Goal: Transaction & Acquisition: Purchase product/service

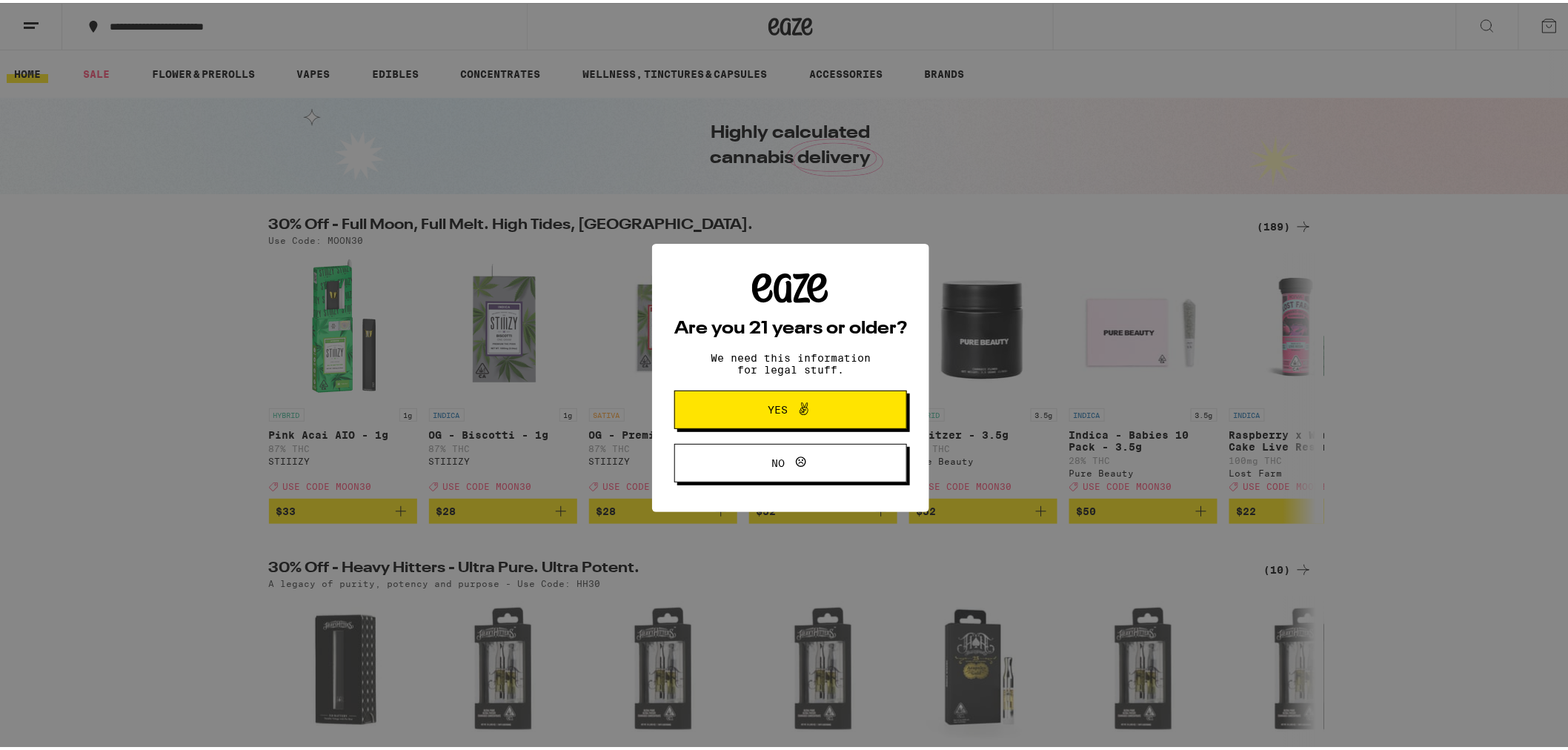
click at [727, 404] on button "Yes" at bounding box center [791, 407] width 233 height 39
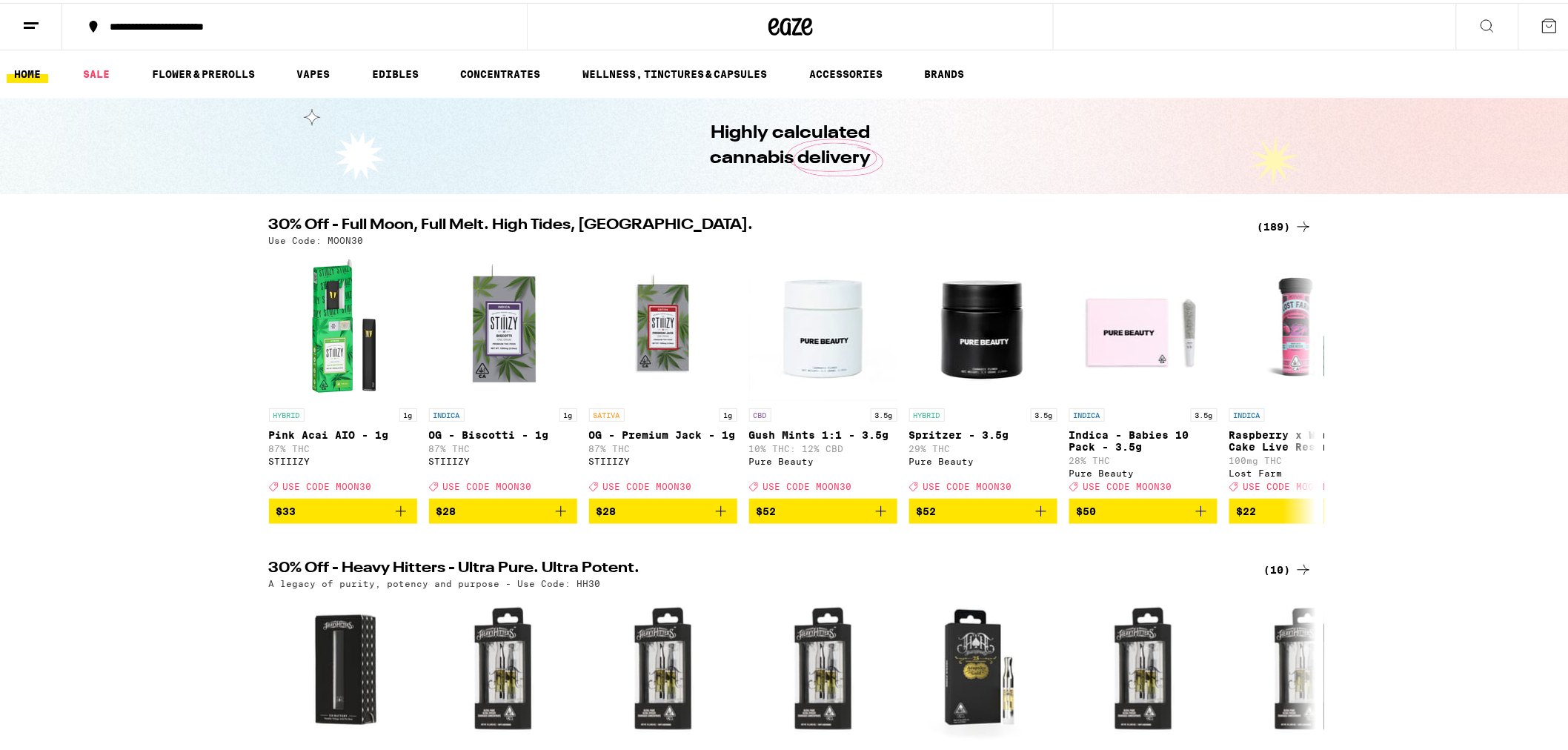
click at [1295, 227] on icon at bounding box center [1303, 223] width 18 height 18
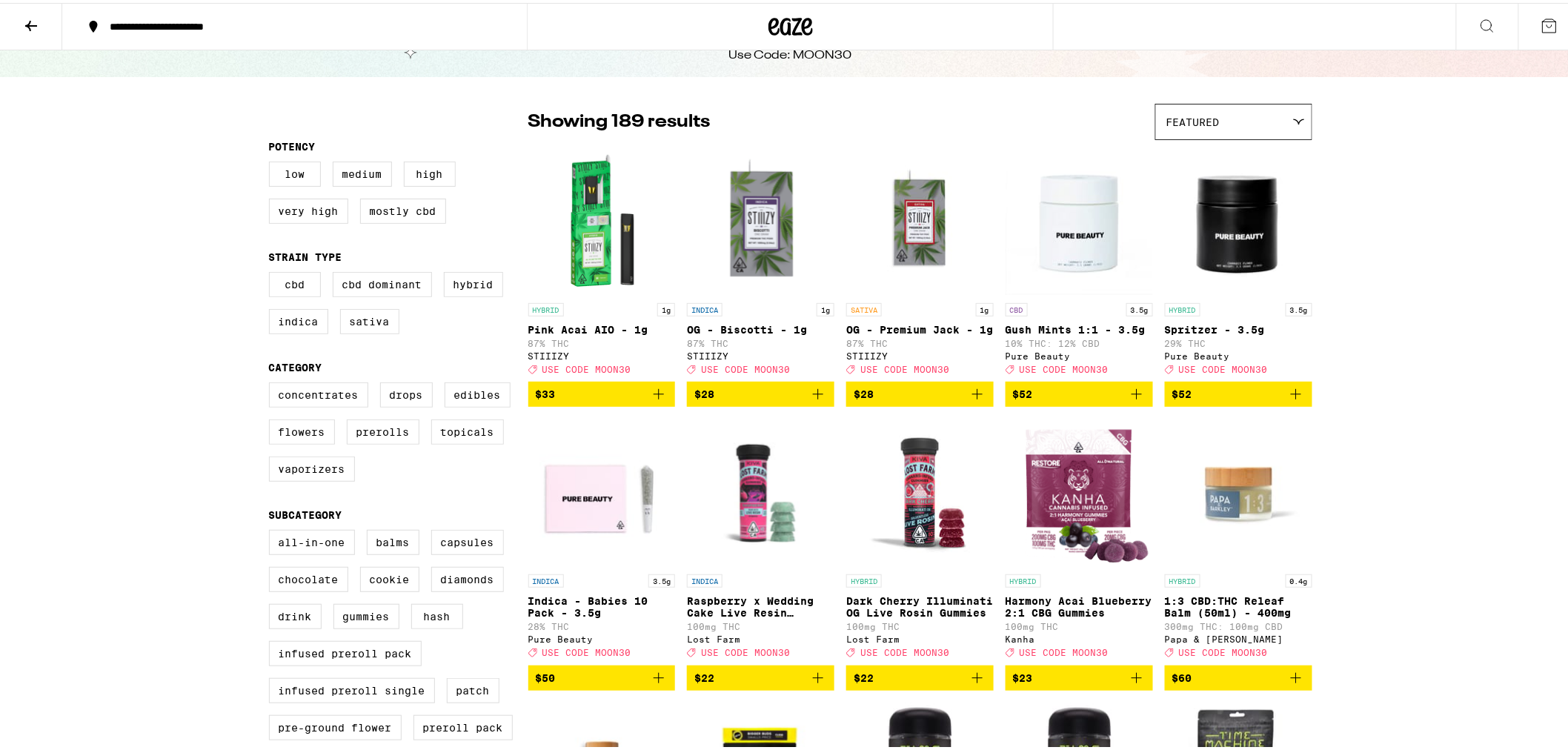
scroll to position [82, 0]
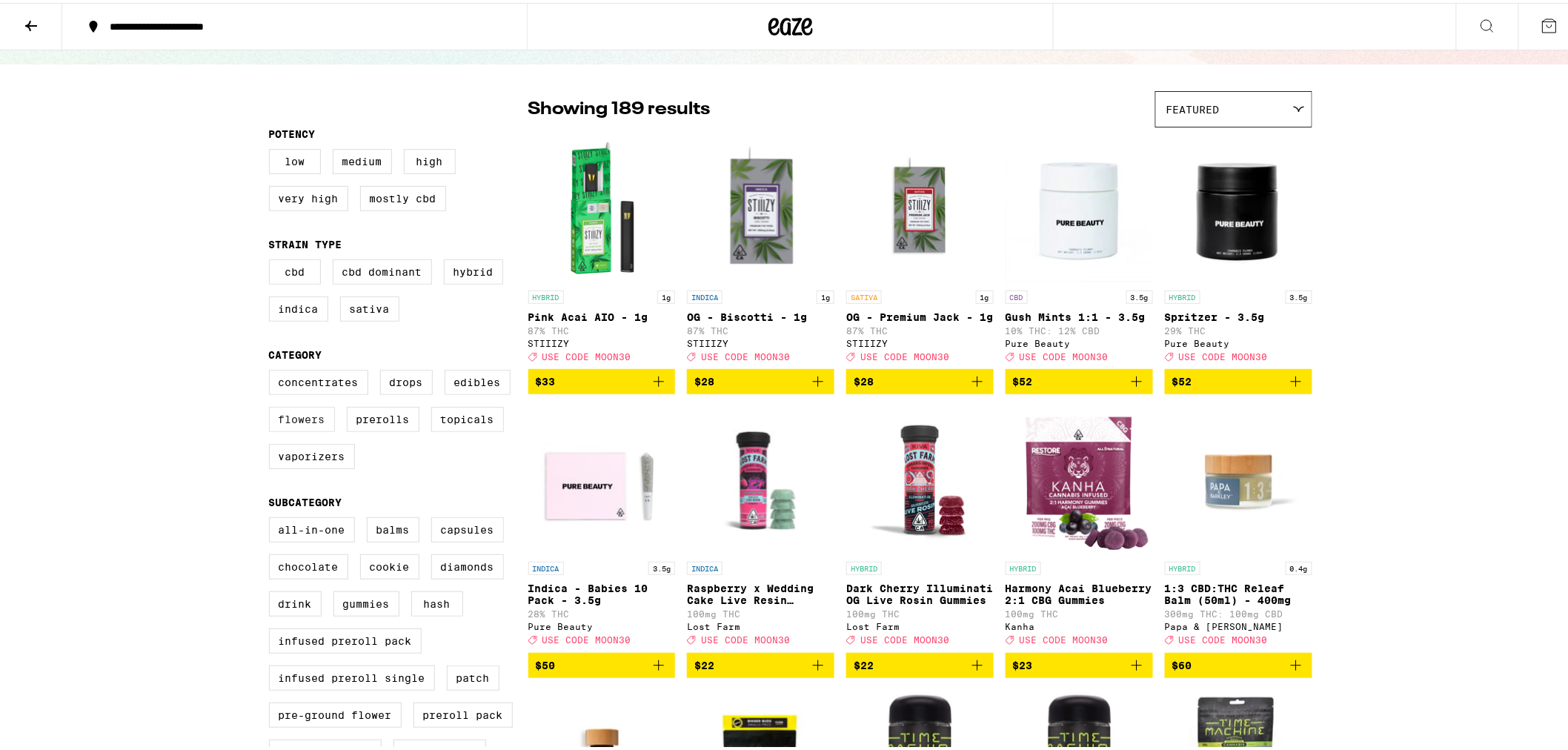
click at [306, 428] on label "Flowers" at bounding box center [302, 416] width 66 height 26
click at [273, 370] on input "Flowers" at bounding box center [272, 369] width 1 height 1
checkbox input "true"
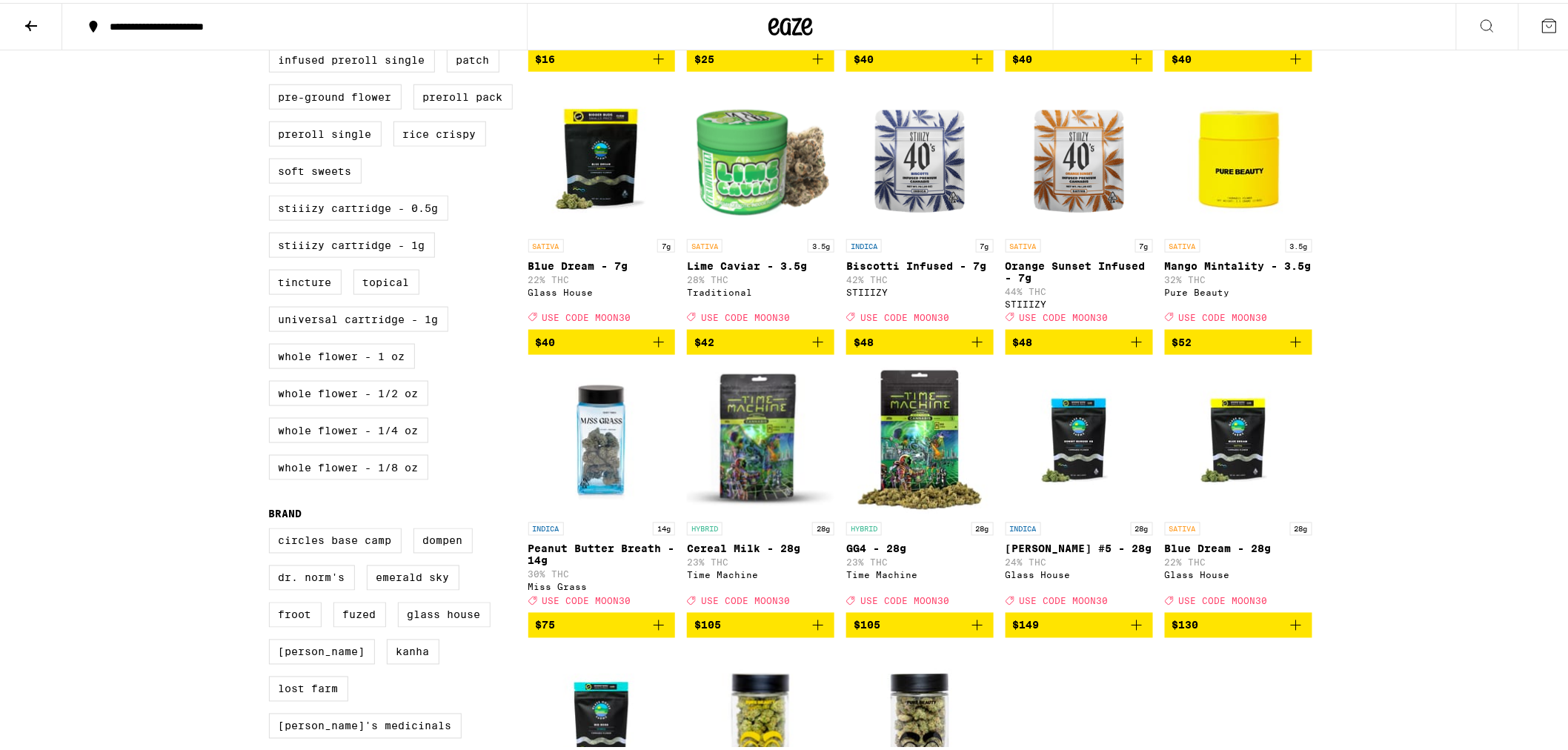
scroll to position [741, 0]
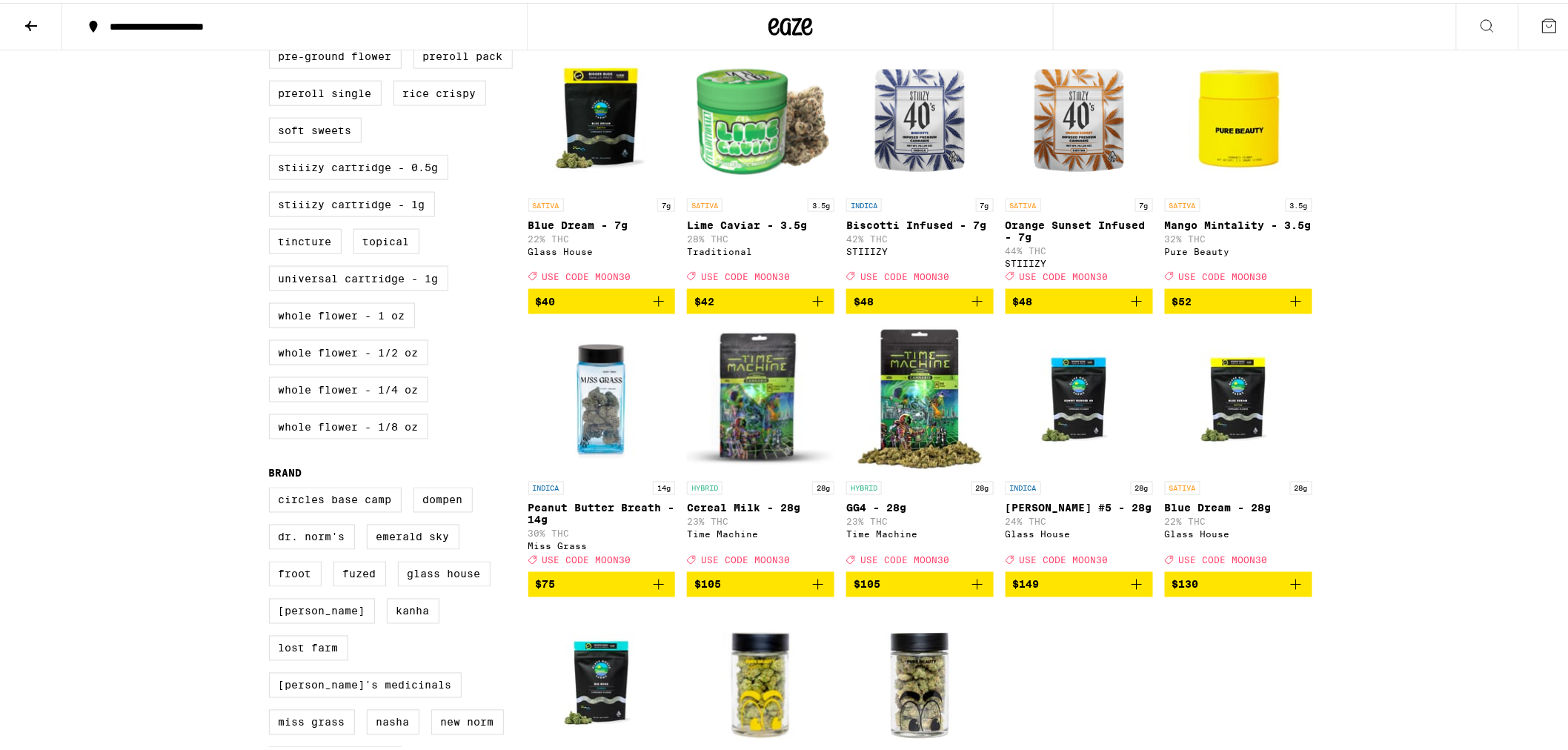
click at [373, 399] on label "Whole Flower - 1/4 oz" at bounding box center [349, 387] width 159 height 26
checkbox input "true"
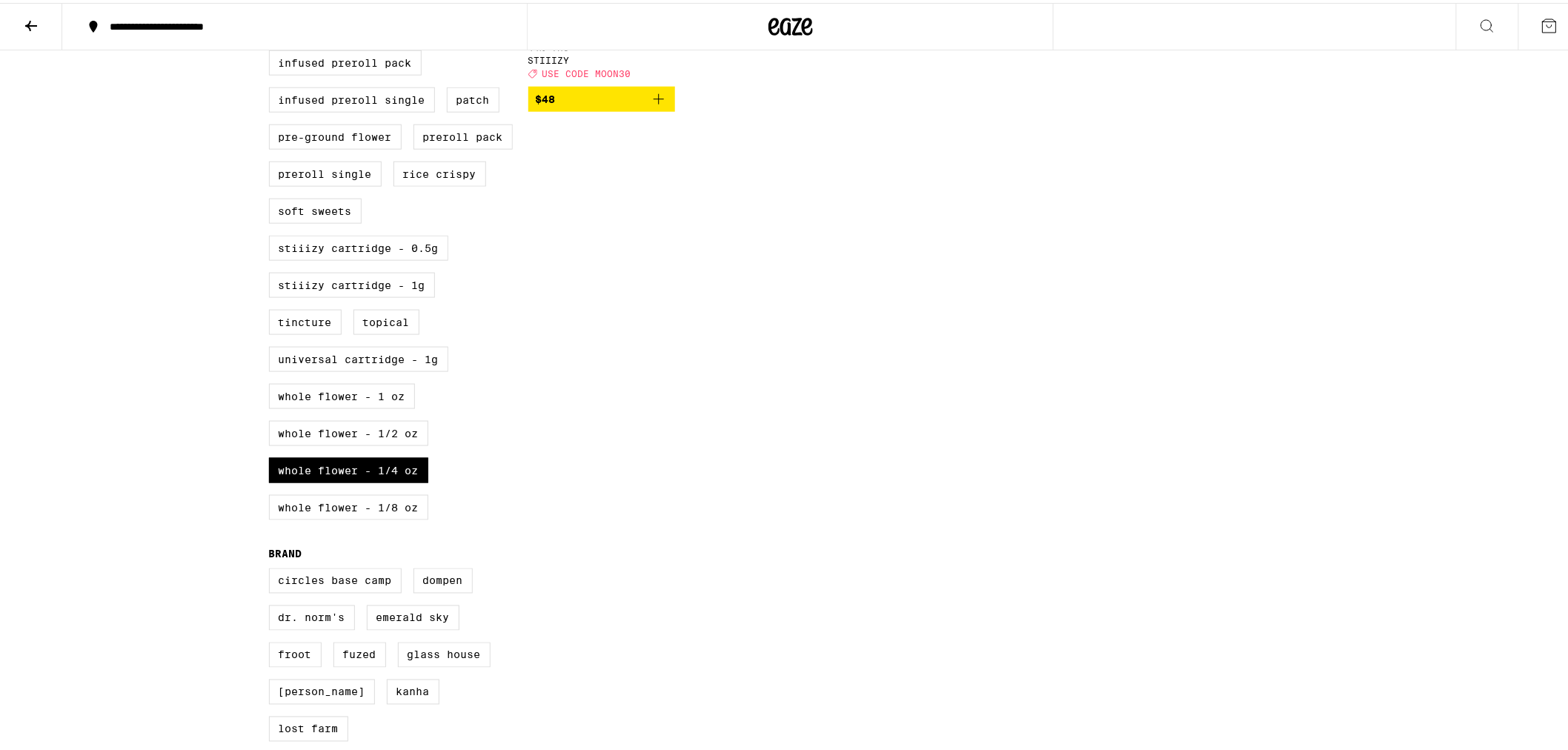
scroll to position [741, 0]
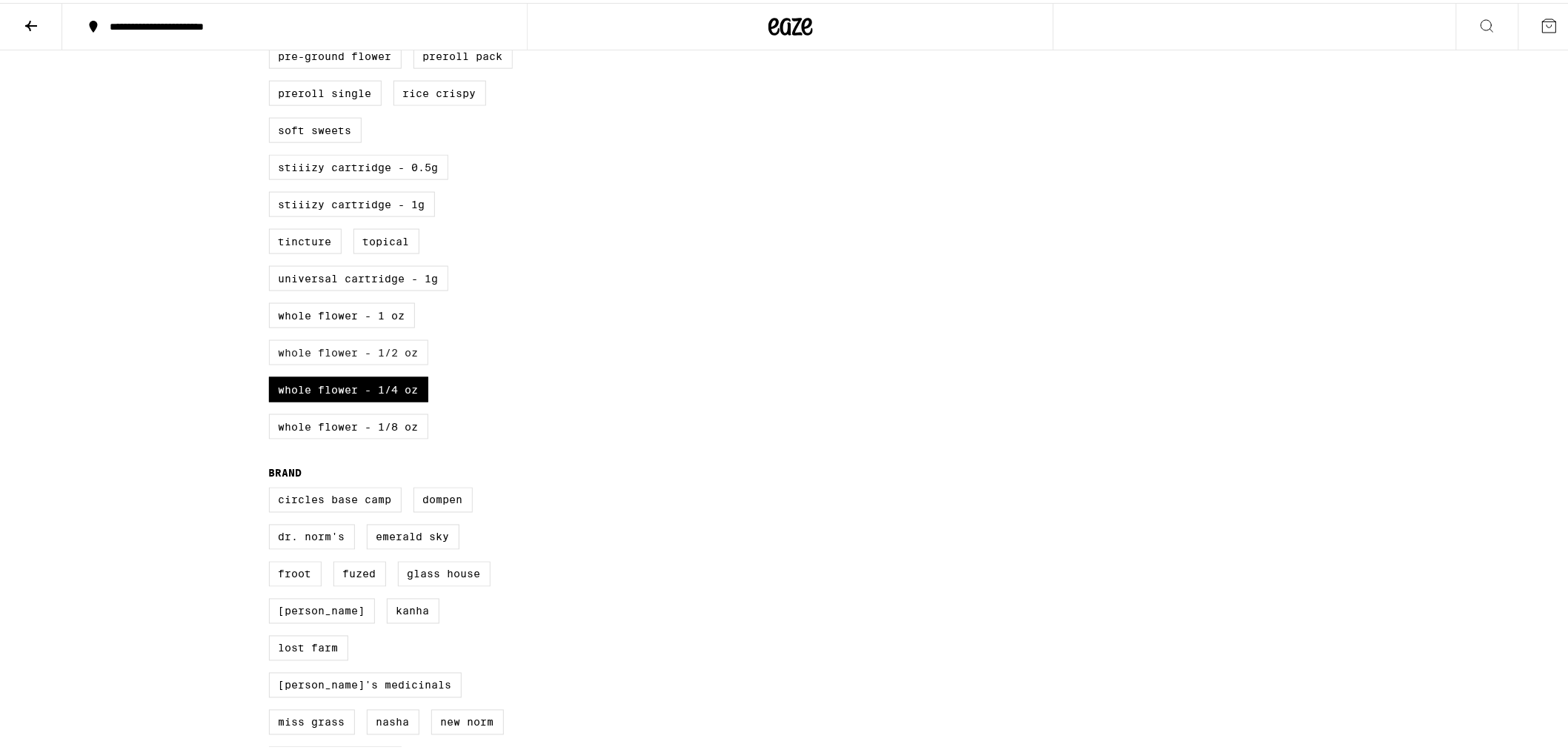
click at [384, 363] on label "Whole Flower - 1/2 oz" at bounding box center [349, 349] width 159 height 26
checkbox input "true"
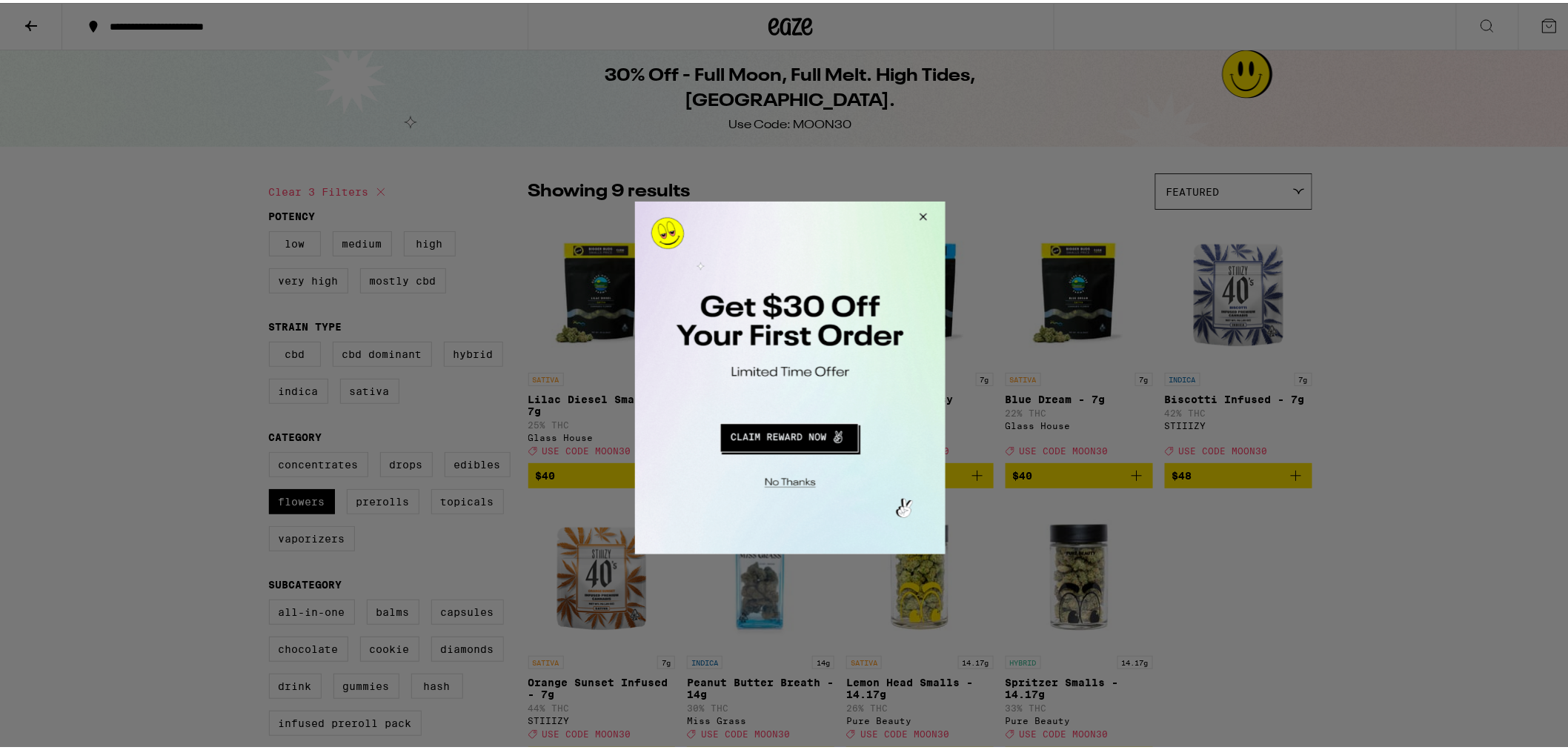
click at [796, 481] on button "Close Modal" at bounding box center [787, 480] width 302 height 23
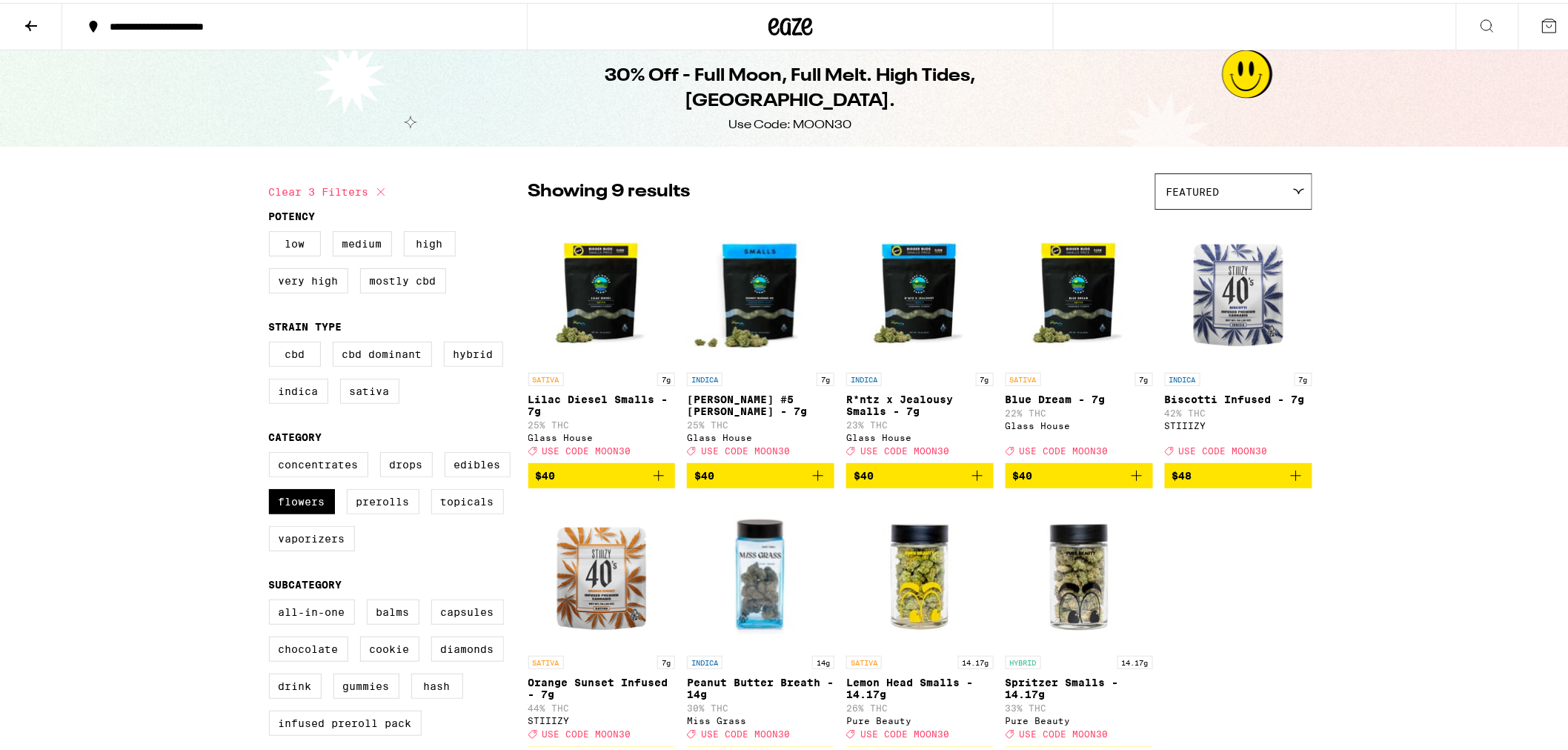
click at [1543, 26] on icon at bounding box center [1549, 22] width 13 height 13
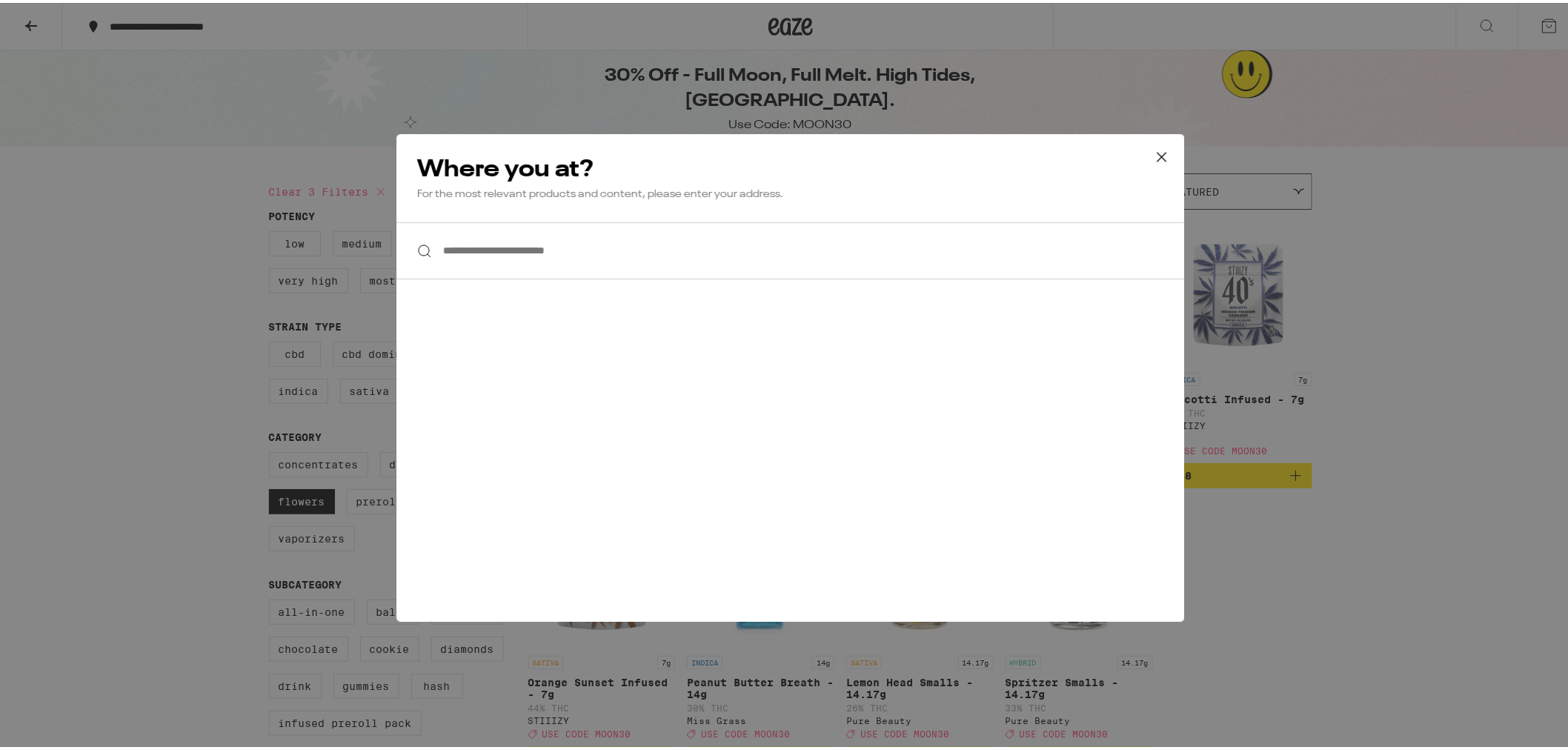
click at [1157, 156] on icon at bounding box center [1161, 154] width 9 height 9
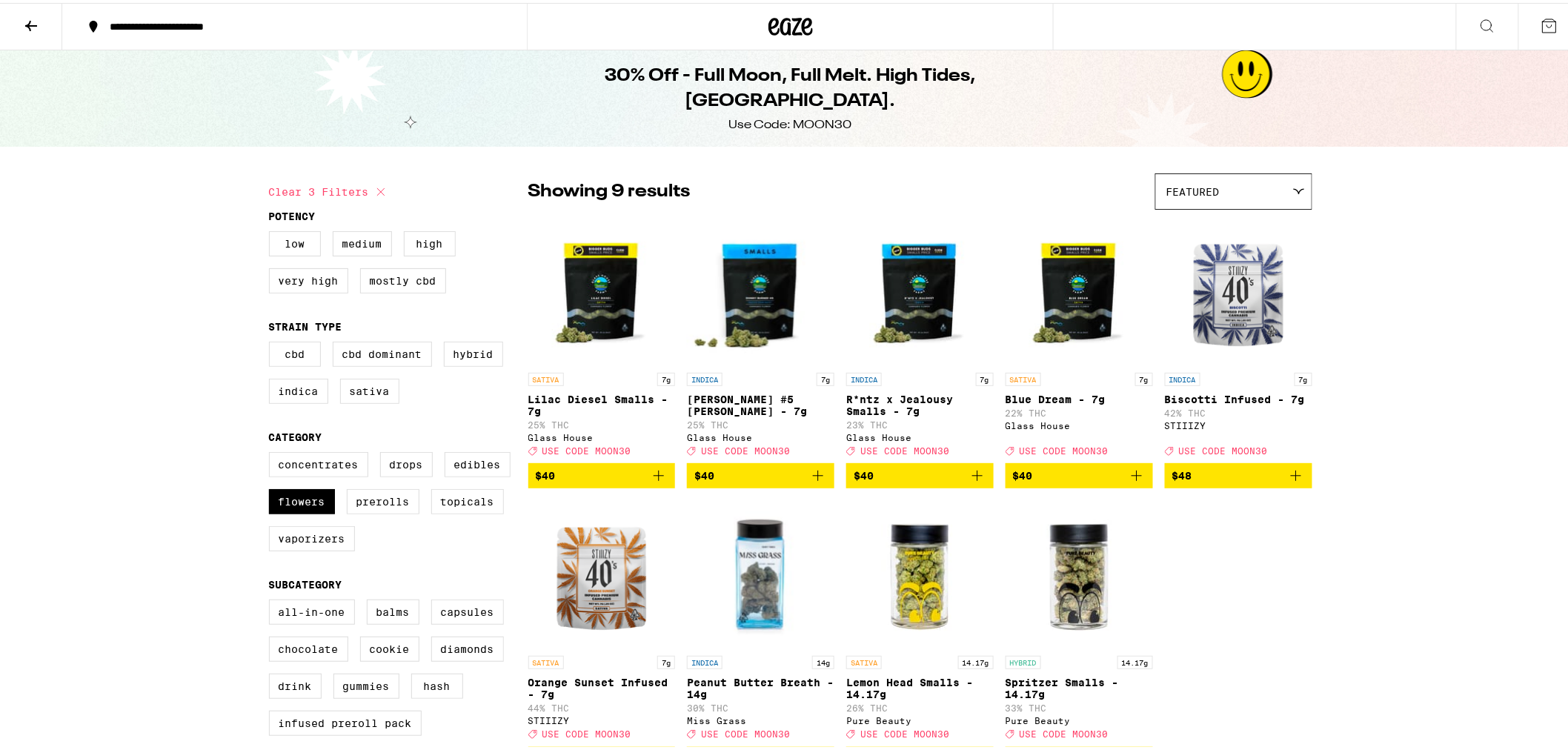
click at [29, 20] on icon at bounding box center [31, 22] width 12 height 10
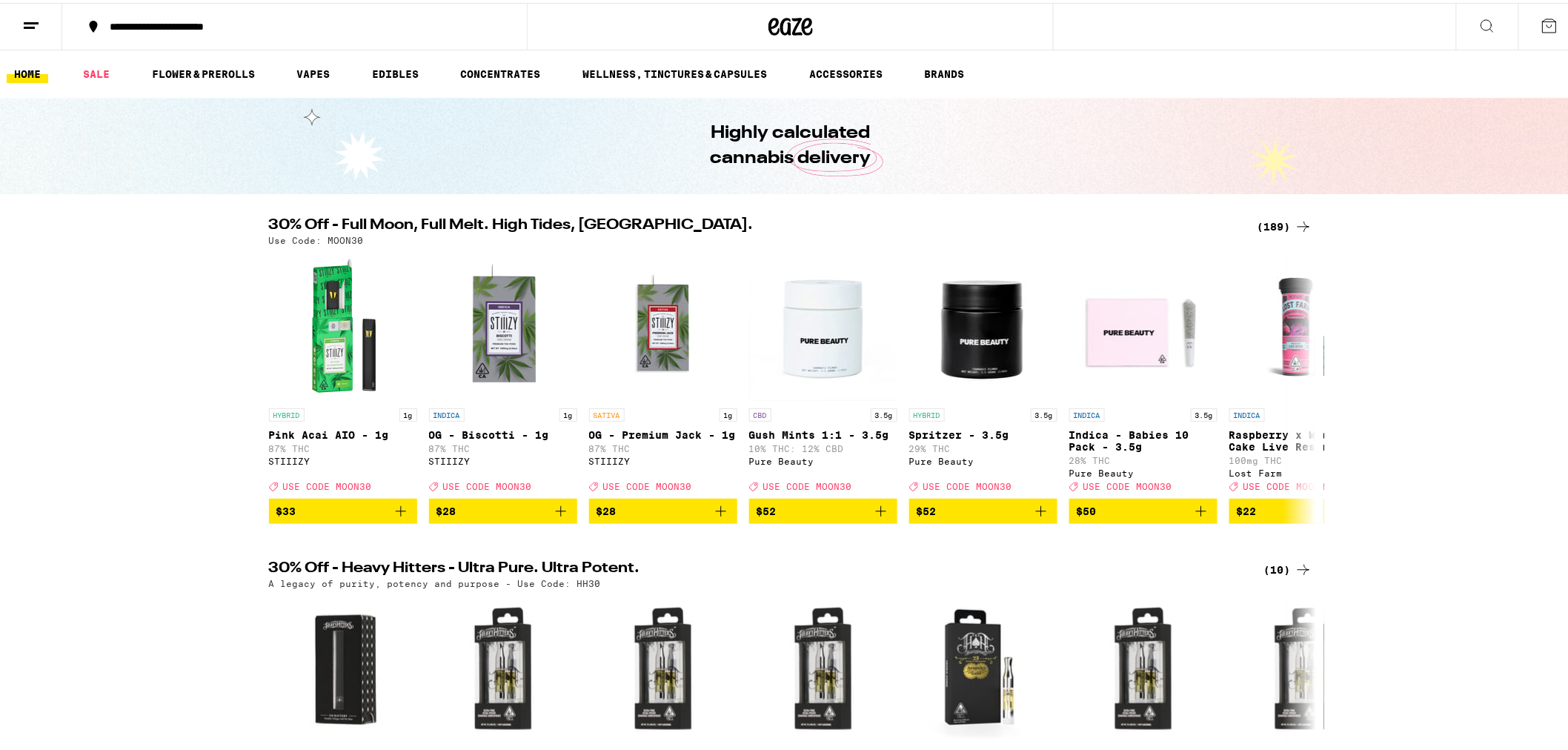
click at [32, 26] on icon at bounding box center [31, 22] width 18 height 18
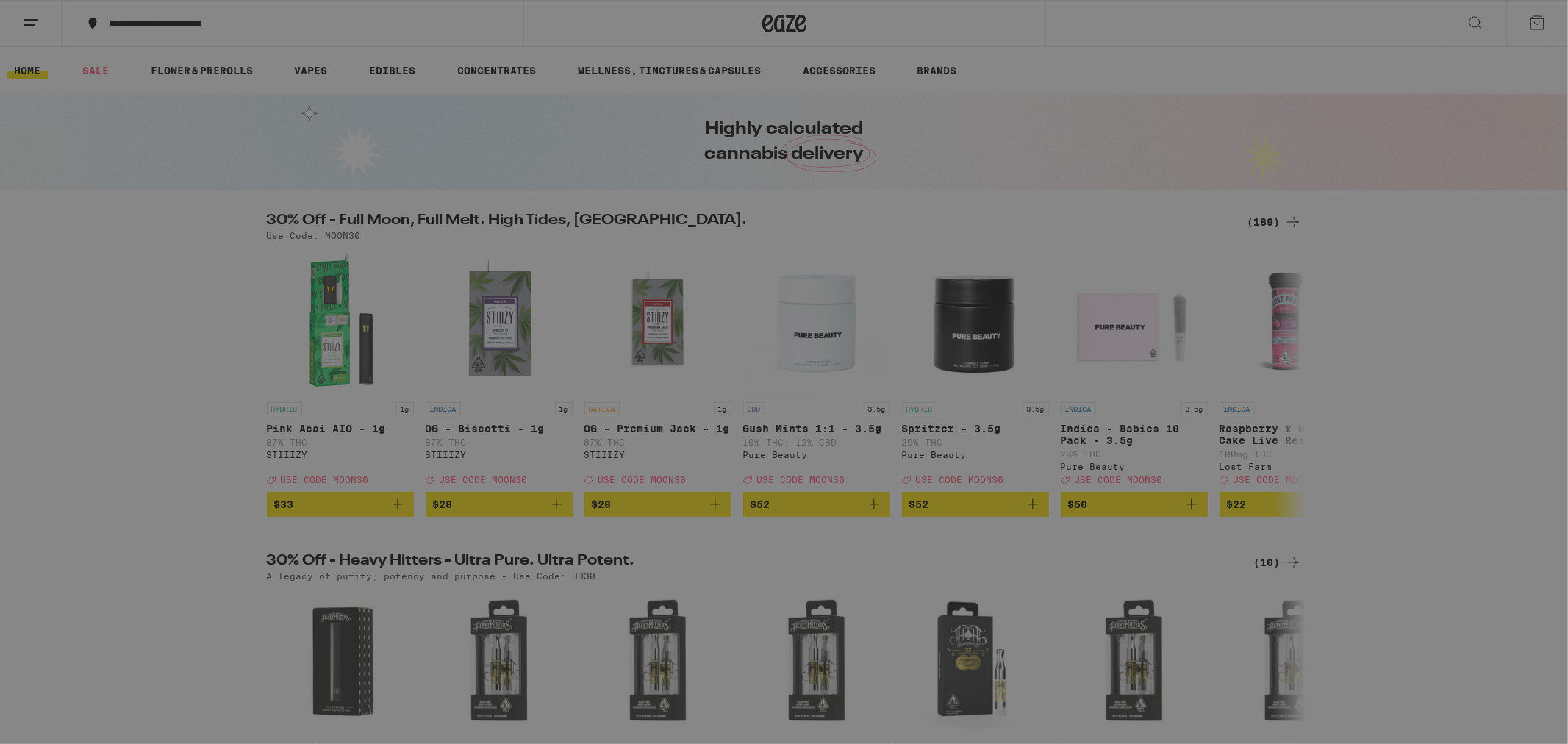
click at [258, 86] on button "Log In" at bounding box center [204, 77] width 258 height 29
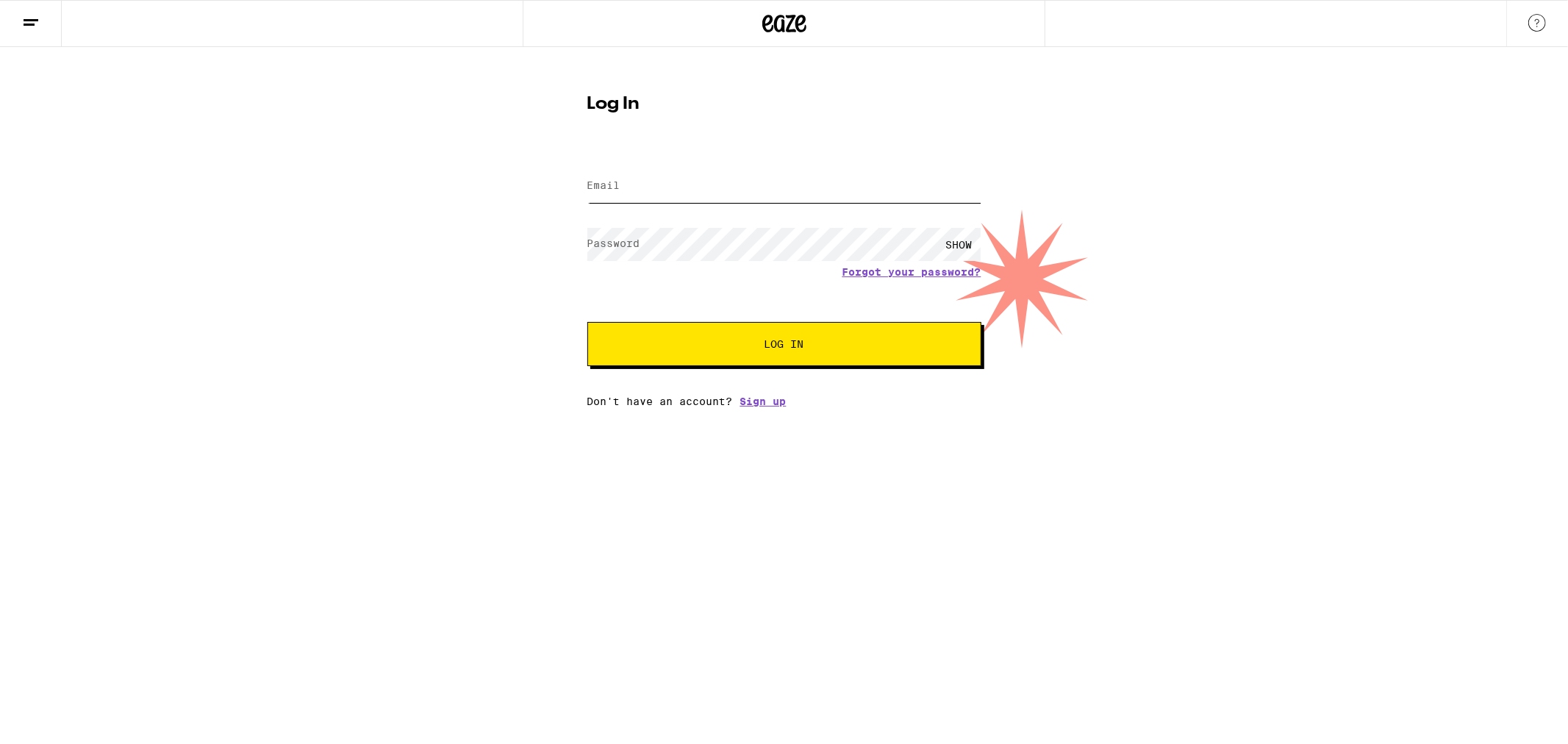
click at [702, 184] on input "Email" at bounding box center [785, 186] width 394 height 33
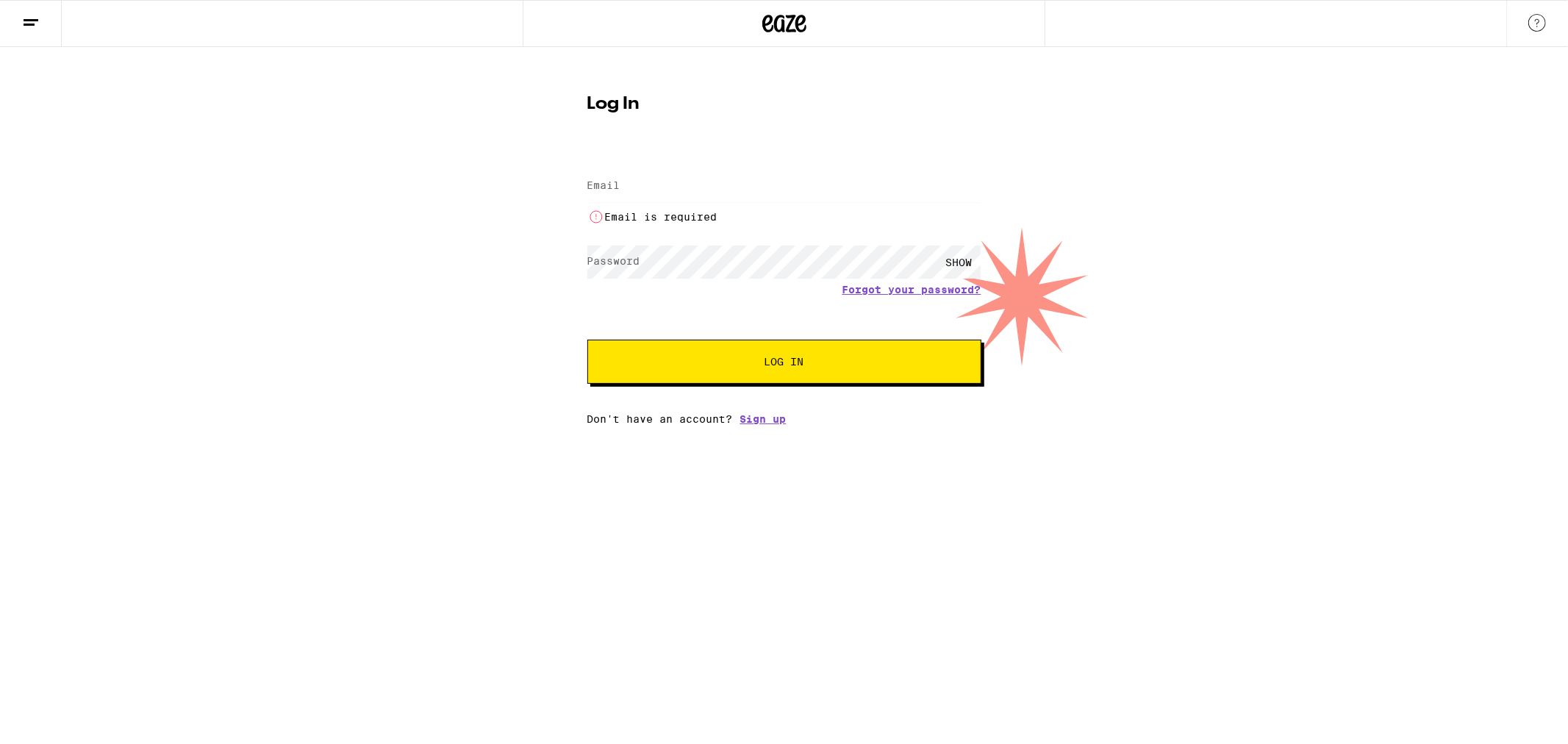
type input "[EMAIL_ADDRESS][DOMAIN_NAME]"
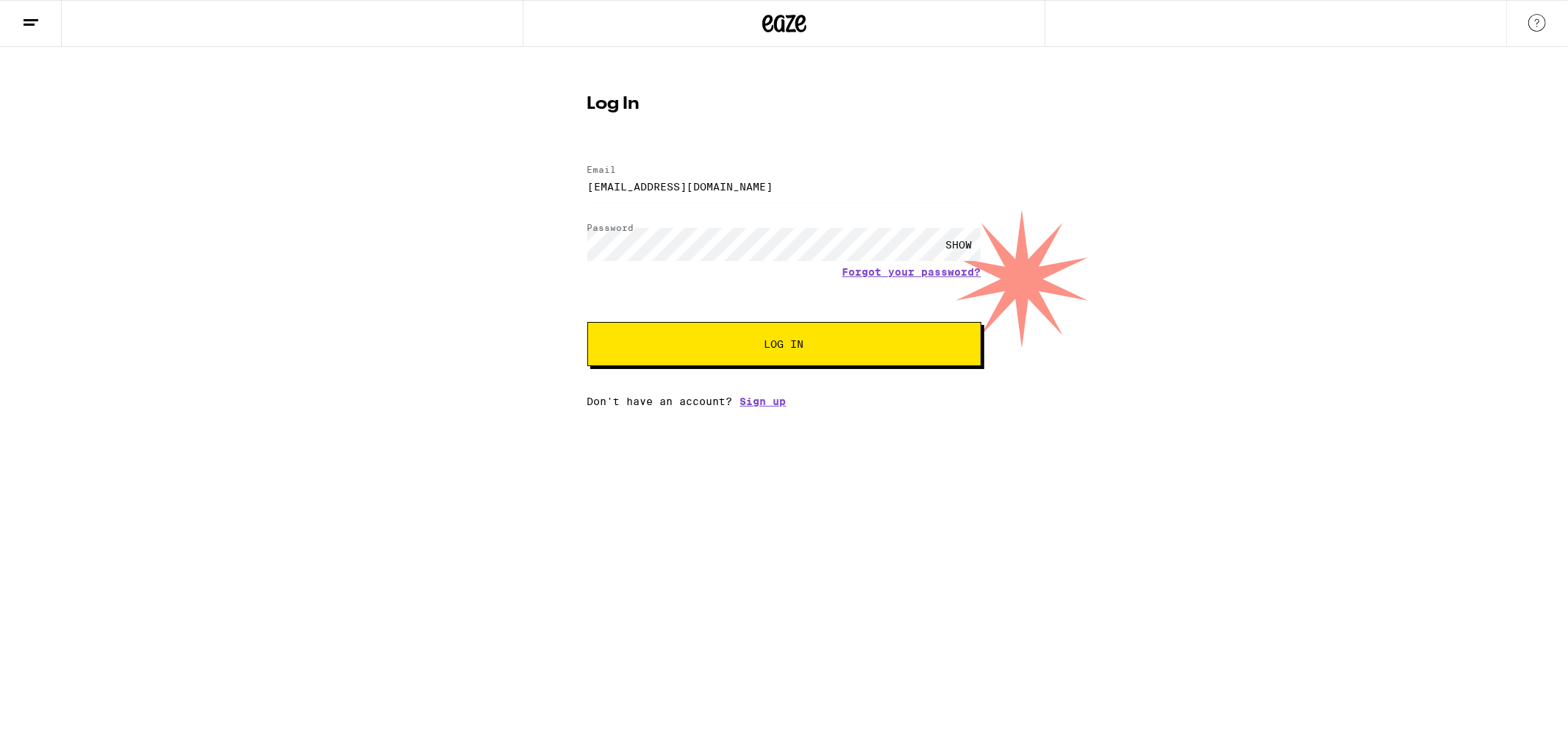
click at [767, 348] on span "Log In" at bounding box center [784, 344] width 40 height 10
